Goal: Check status: Check status

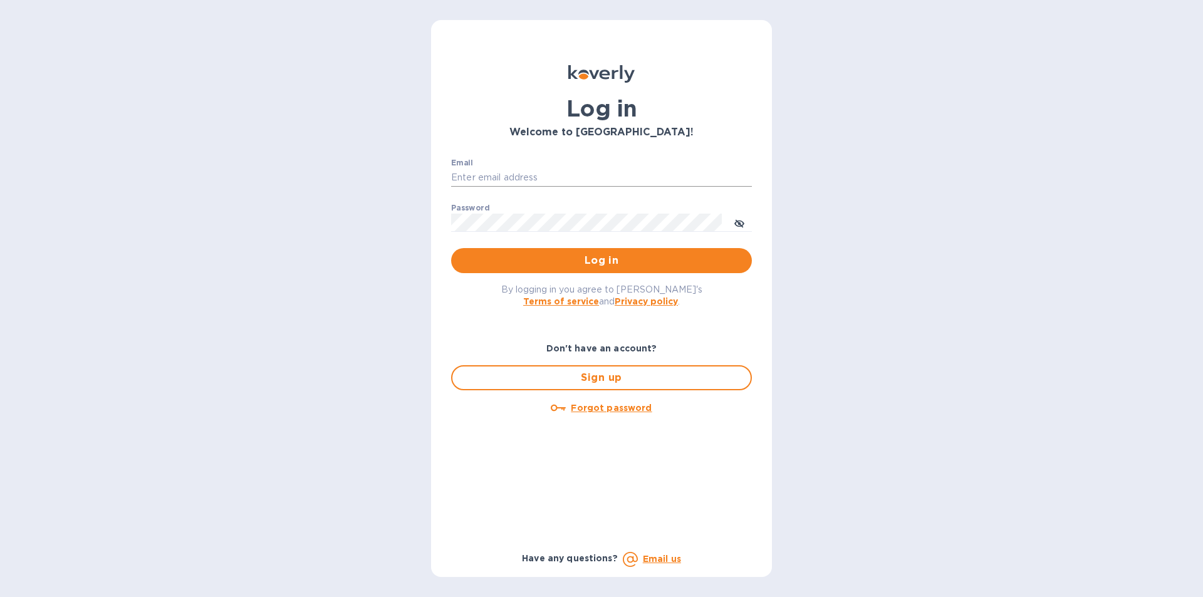
click at [488, 177] on input "Email" at bounding box center [601, 178] width 301 height 19
type input "[EMAIL_ADDRESS][DOMAIN_NAME]"
click at [524, 255] on span "Log in" at bounding box center [601, 260] width 281 height 15
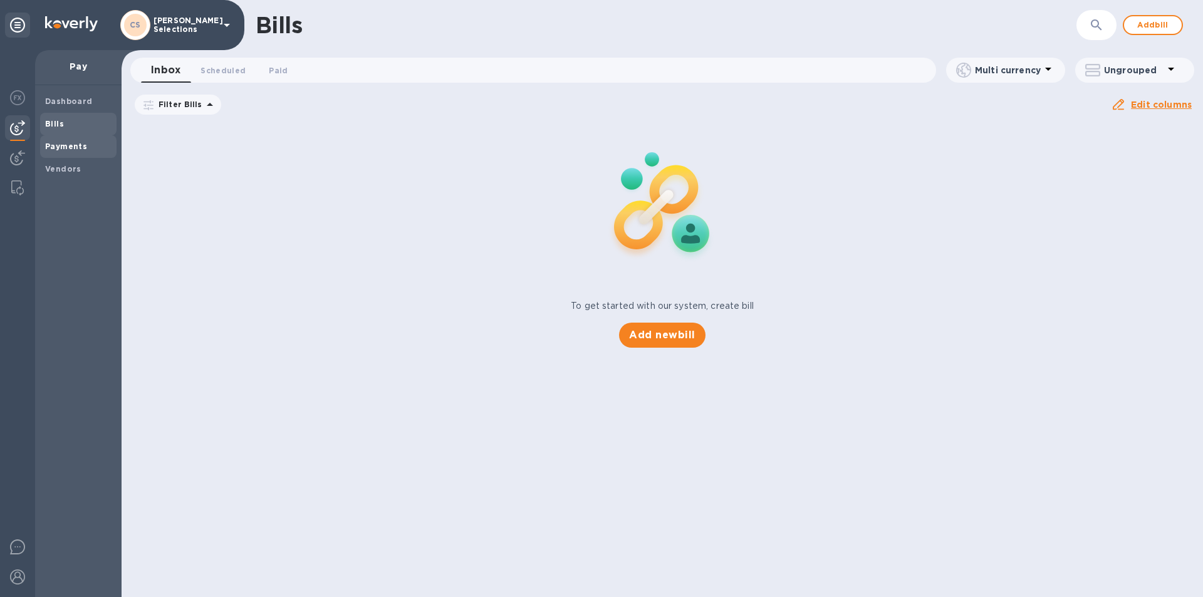
click at [74, 148] on b "Payments" at bounding box center [66, 146] width 42 height 9
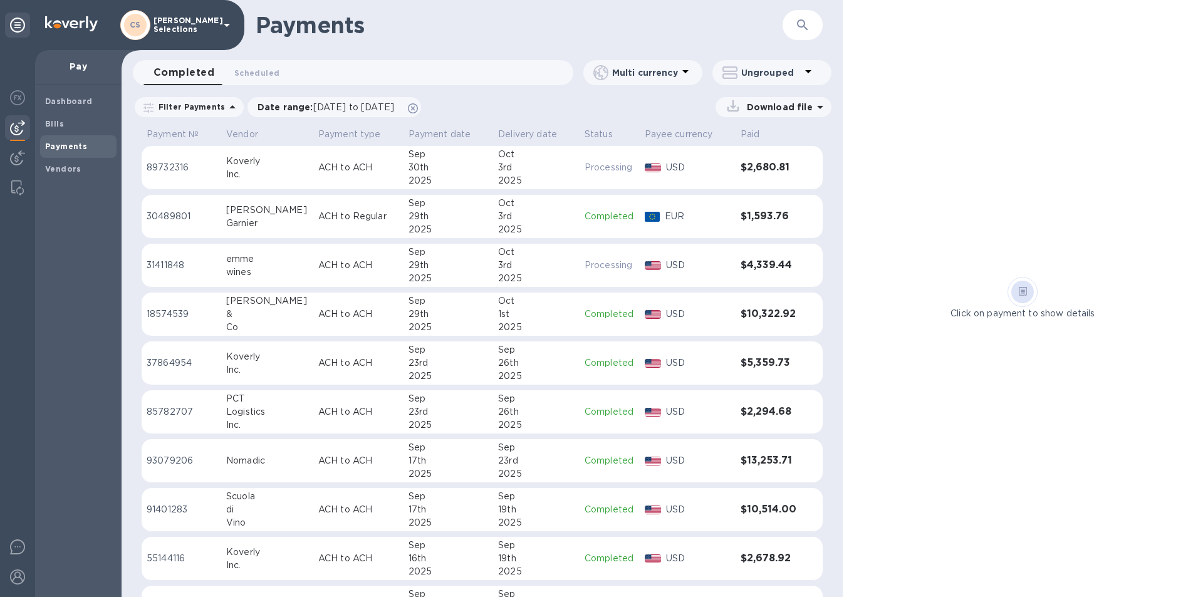
click at [721, 171] on p "USD" at bounding box center [698, 167] width 64 height 13
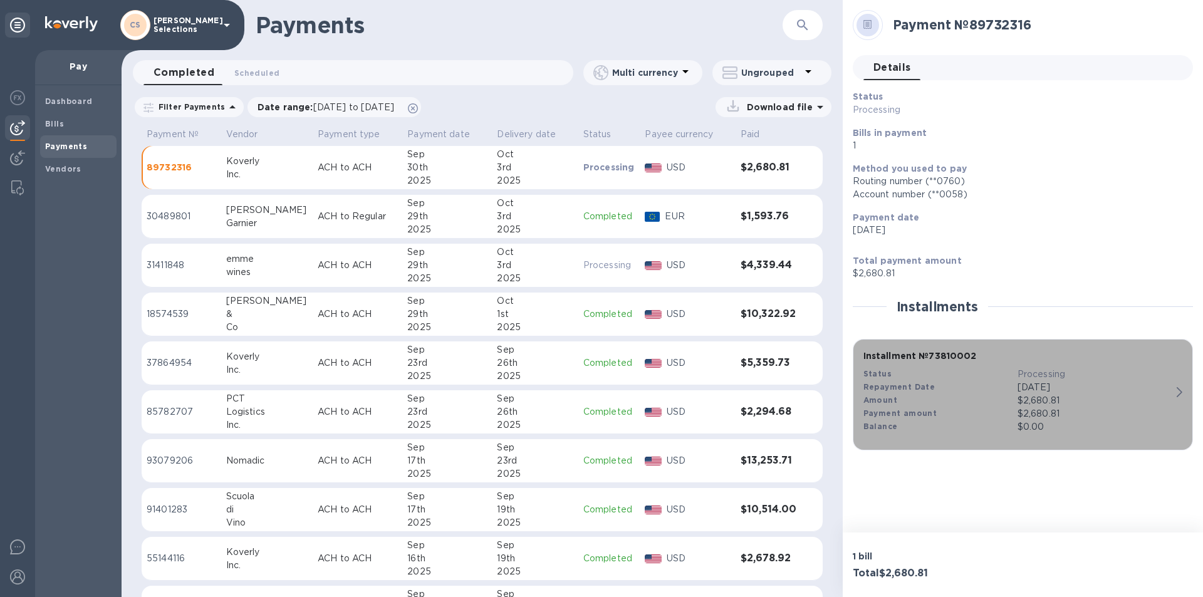
click at [1090, 400] on div "$2,680.81" at bounding box center [1095, 400] width 154 height 13
